Goal: Transaction & Acquisition: Download file/media

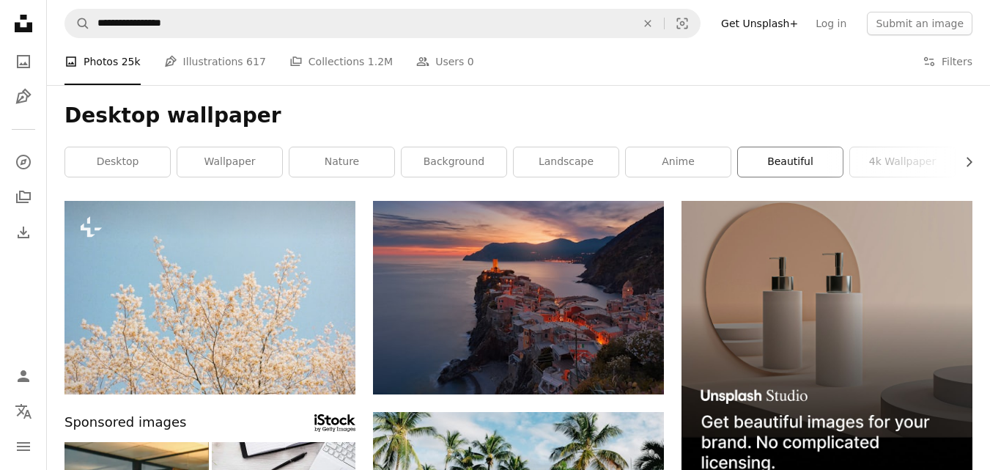
click at [802, 164] on link "beautiful" at bounding box center [790, 161] width 105 height 29
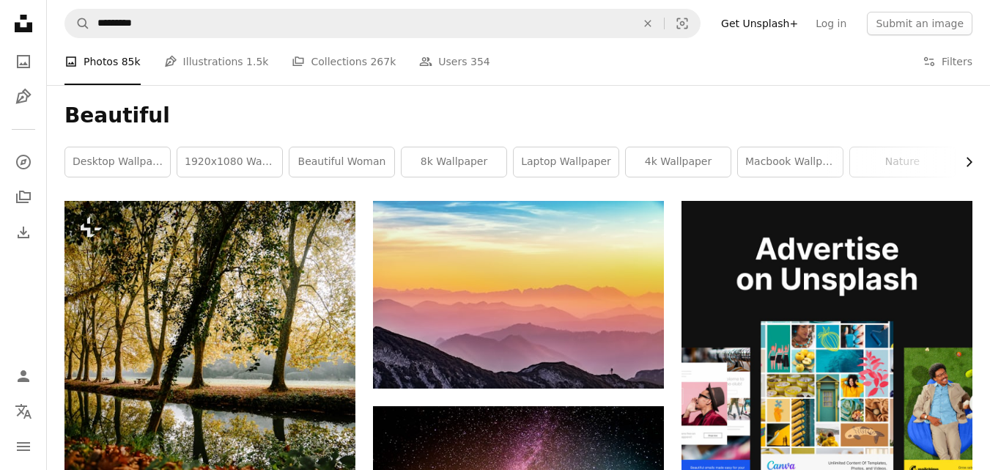
click at [969, 160] on icon "button" at bounding box center [969, 162] width 6 height 10
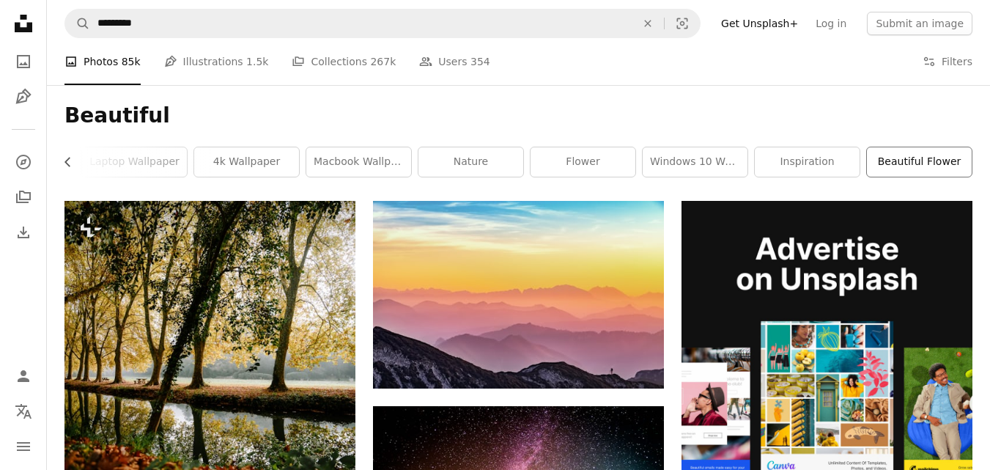
click at [969, 160] on link "beautiful flower" at bounding box center [919, 161] width 105 height 29
click at [66, 157] on icon "Chevron left" at bounding box center [68, 162] width 15 height 15
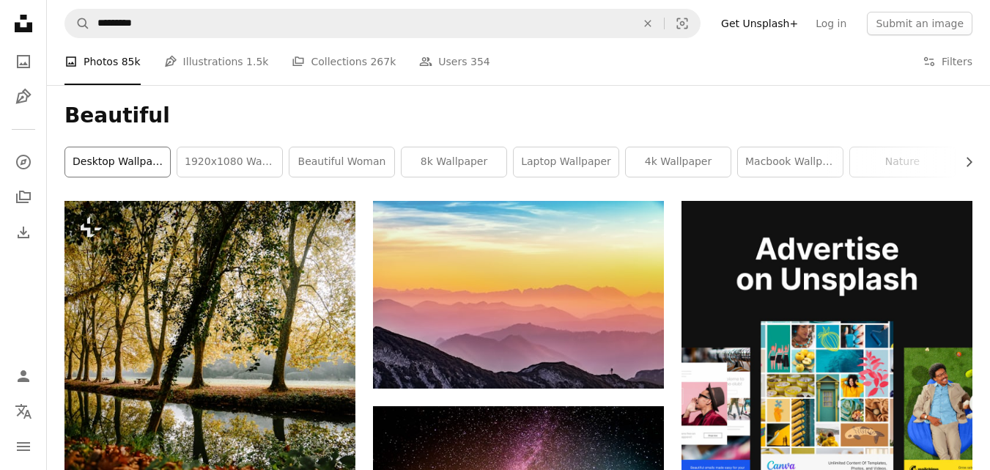
click at [66, 157] on link "desktop wallpaper" at bounding box center [117, 161] width 105 height 29
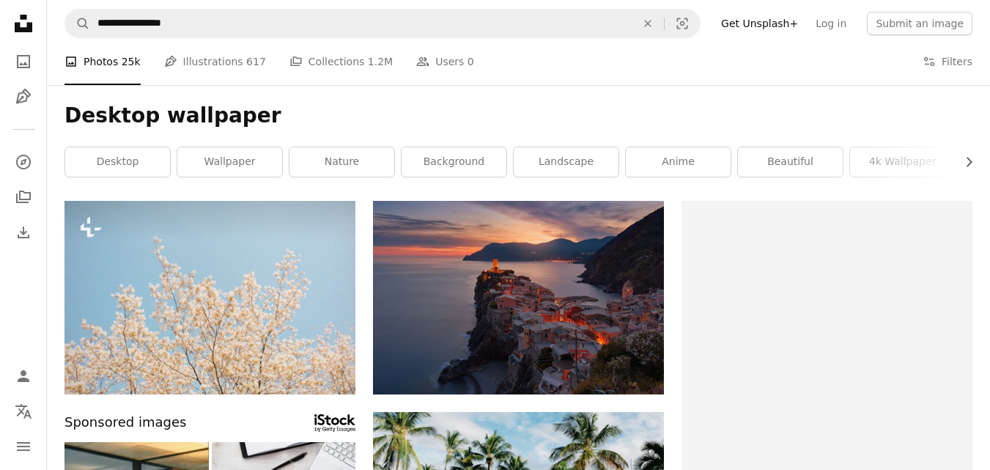
click at [66, 157] on link "desktop" at bounding box center [117, 161] width 105 height 29
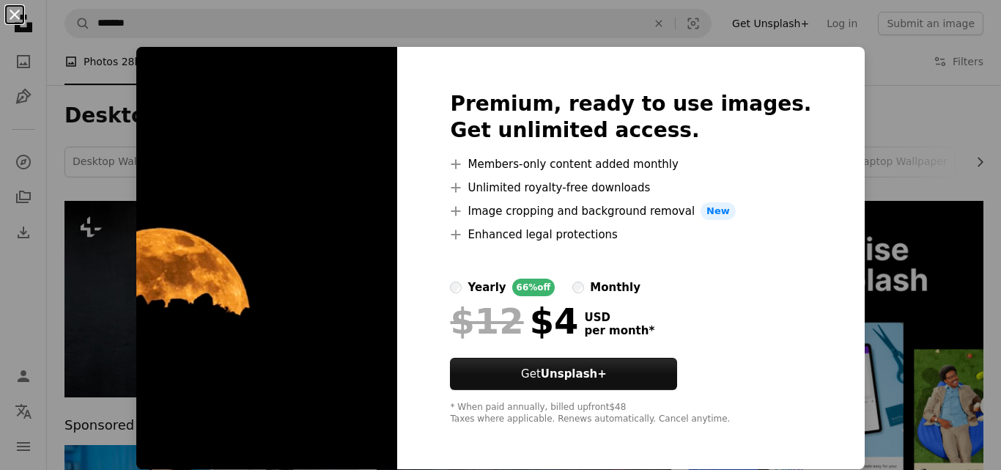
click at [15, 17] on button "An X shape" at bounding box center [15, 15] width 18 height 18
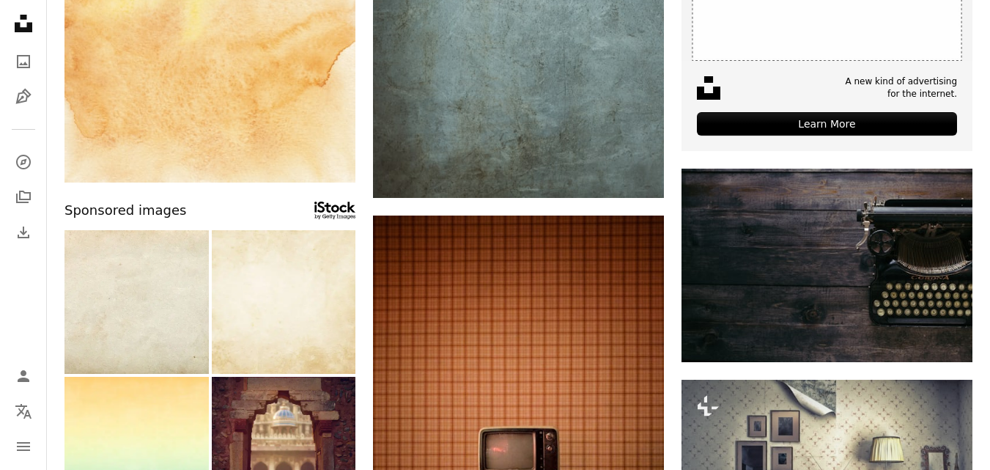
scroll to position [436, 0]
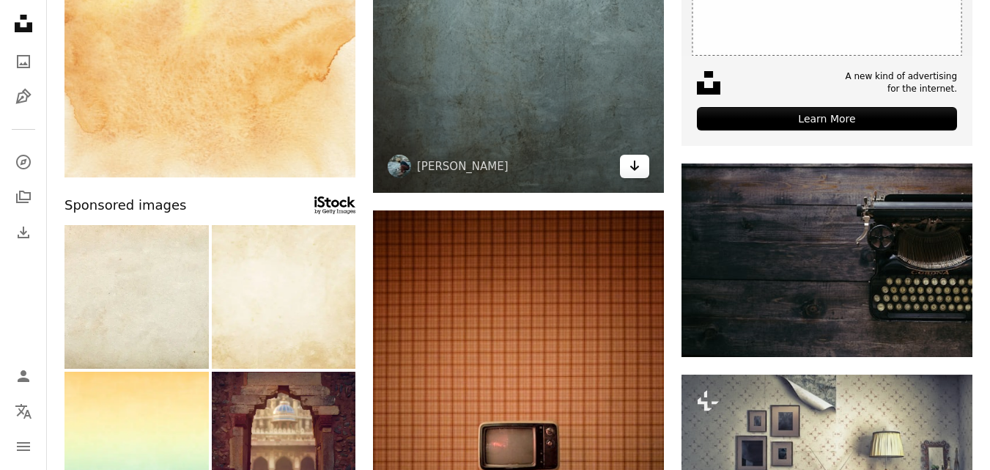
click at [634, 164] on icon "Download" at bounding box center [635, 165] width 10 height 10
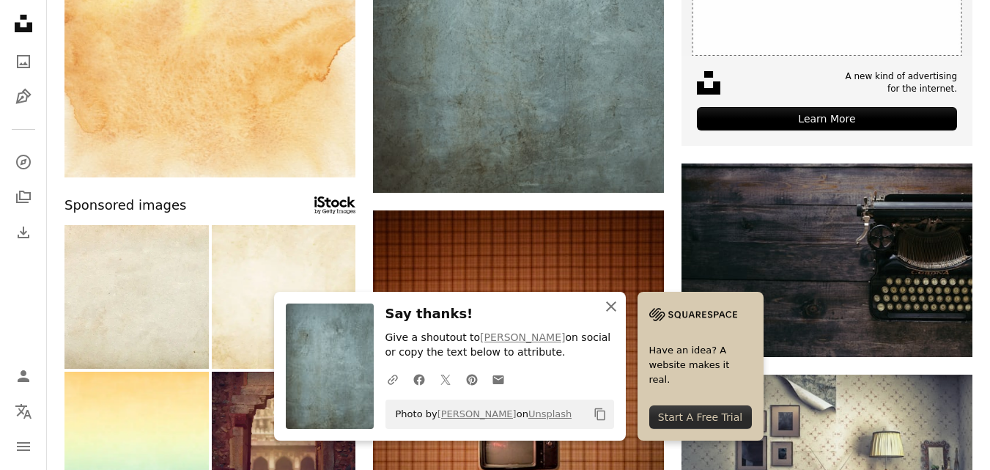
click at [620, 306] on icon "An X shape" at bounding box center [611, 306] width 18 height 18
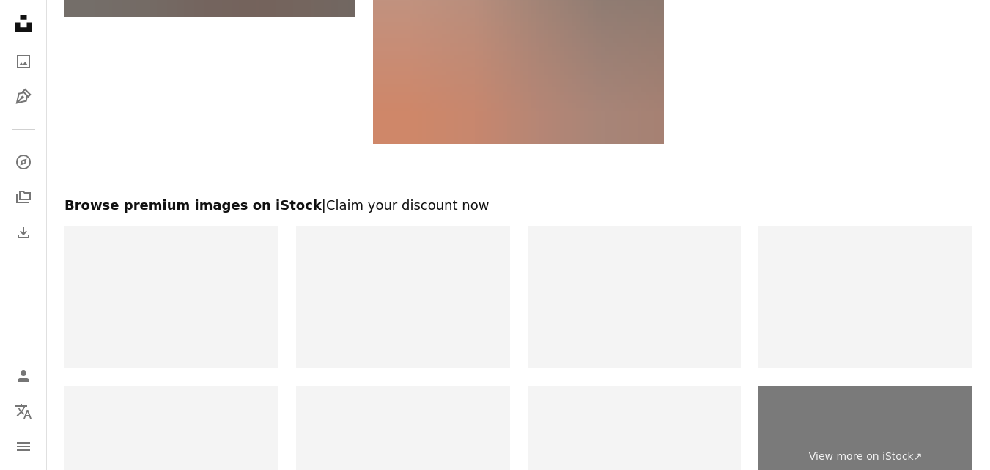
scroll to position [0, 0]
